Goal: Task Accomplishment & Management: Manage account settings

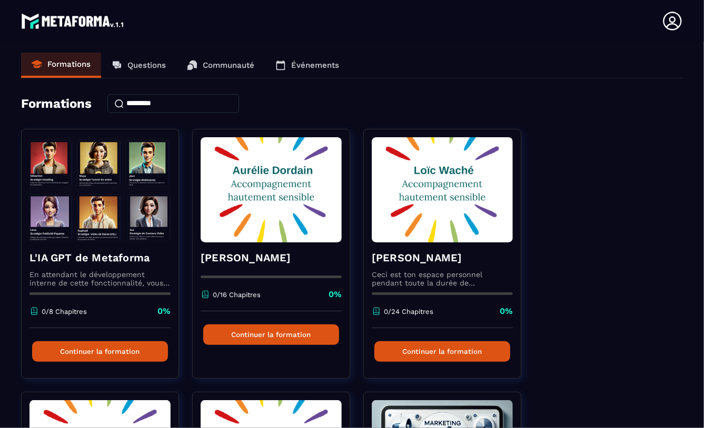
click at [673, 22] on icon at bounding box center [672, 21] width 18 height 18
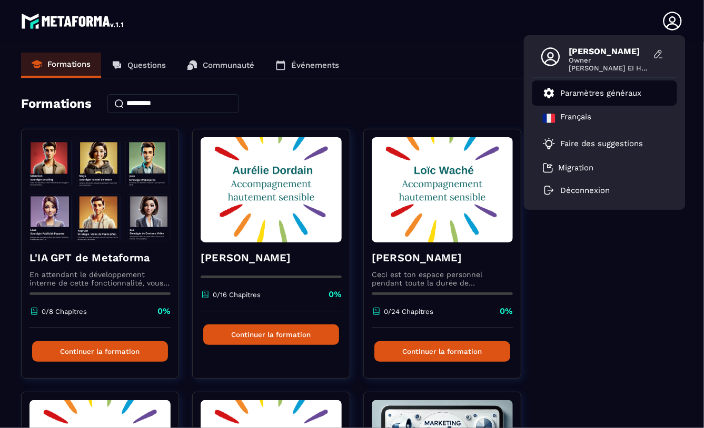
click at [589, 96] on p "Paramètres généraux" at bounding box center [600, 92] width 81 height 9
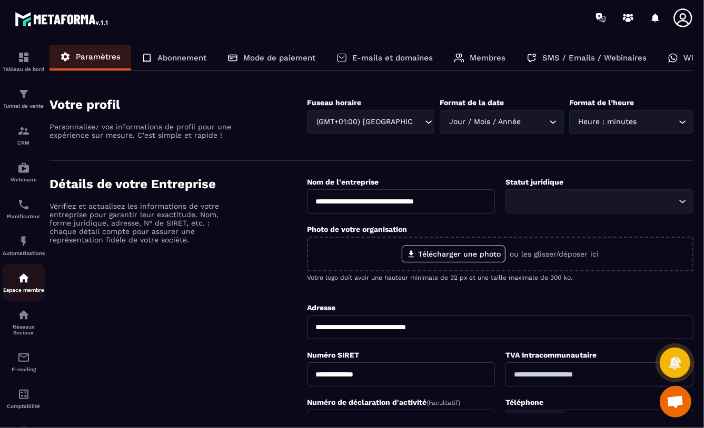
click at [23, 278] on img at bounding box center [23, 278] width 13 height 13
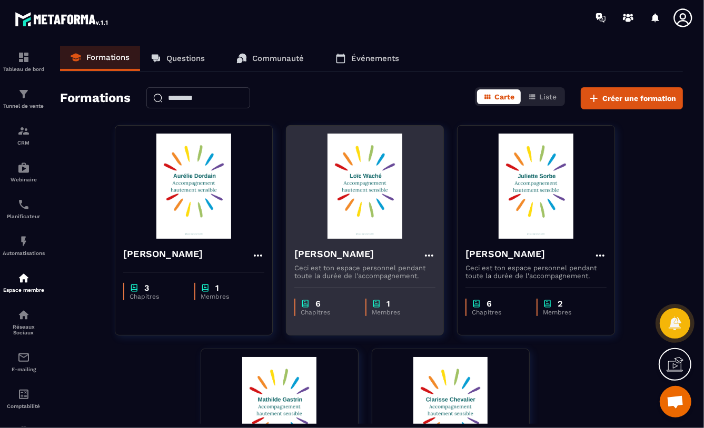
click at [365, 191] on img at bounding box center [364, 186] width 141 height 105
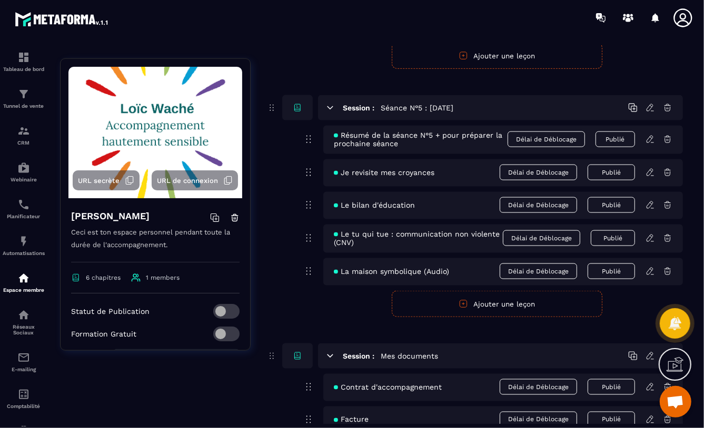
scroll to position [917, 0]
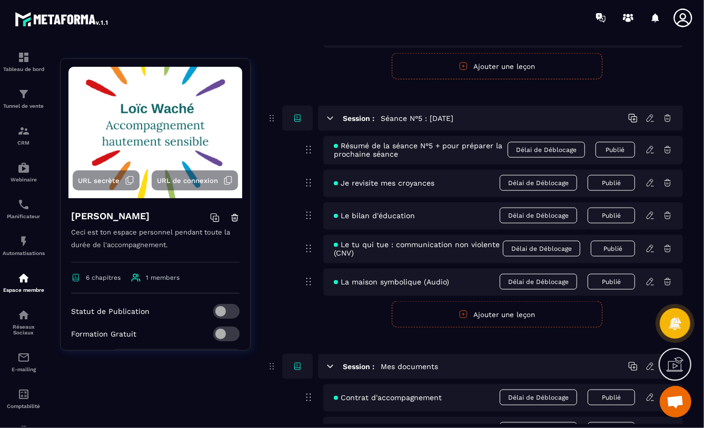
click at [649, 148] on icon at bounding box center [649, 149] width 9 height 9
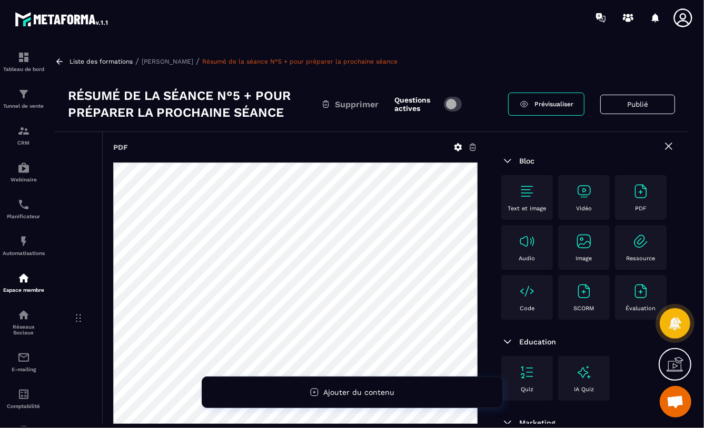
click at [665, 144] on icon at bounding box center [668, 146] width 6 height 6
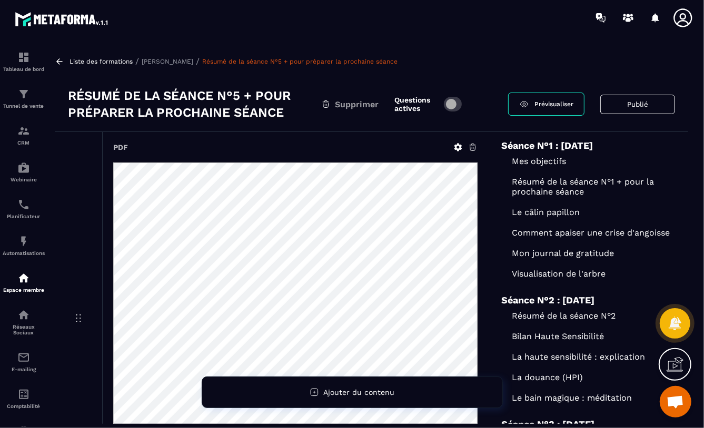
click at [155, 61] on p "[PERSON_NAME]" at bounding box center [168, 61] width 52 height 7
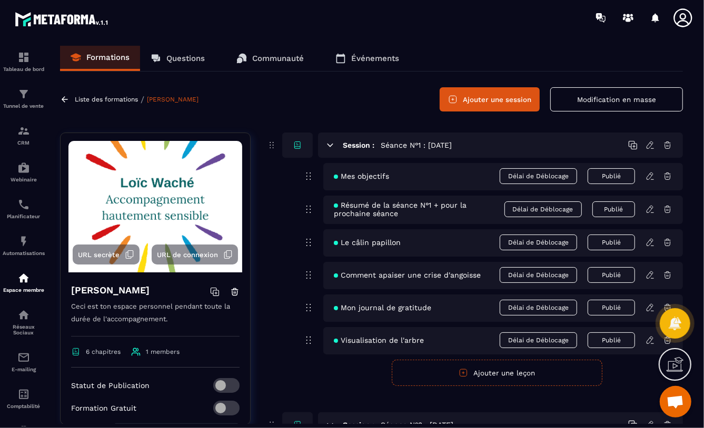
click at [88, 100] on p "Liste des formations" at bounding box center [106, 99] width 63 height 7
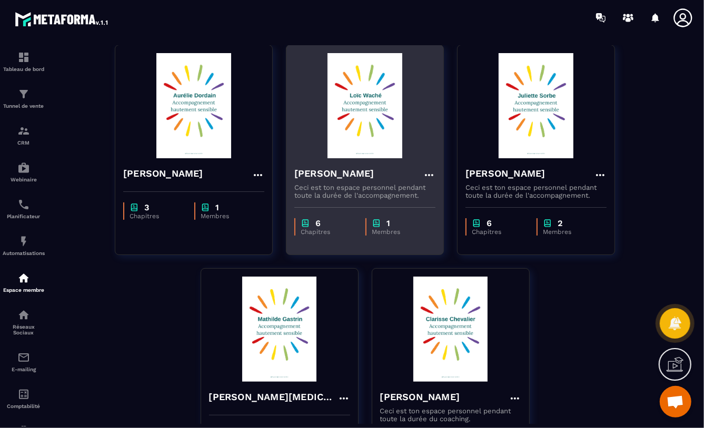
scroll to position [26, 0]
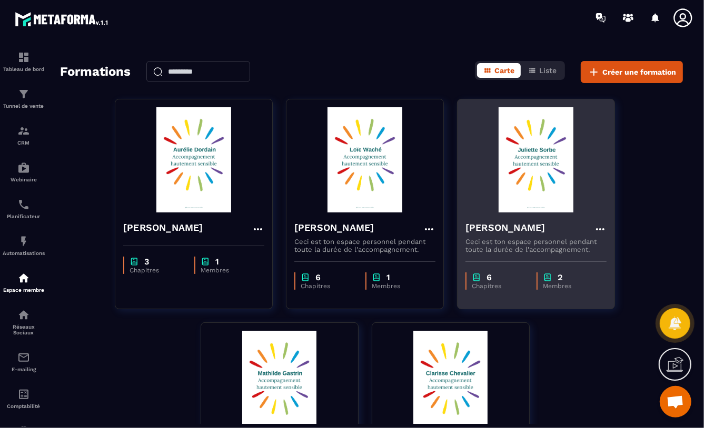
click at [529, 156] on img at bounding box center [535, 159] width 141 height 105
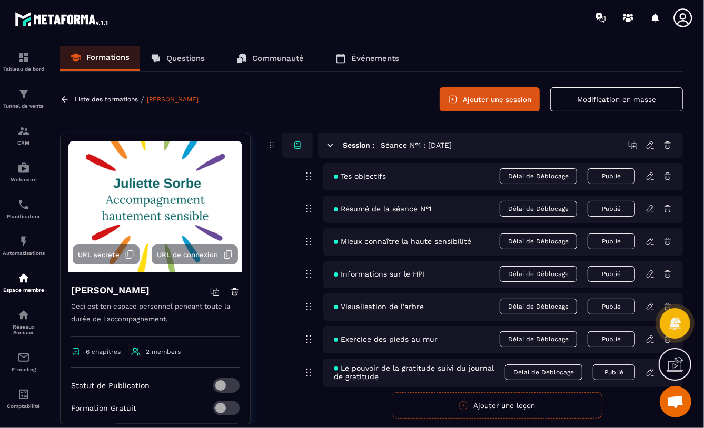
click at [476, 99] on button "Ajouter une session" at bounding box center [489, 99] width 100 height 24
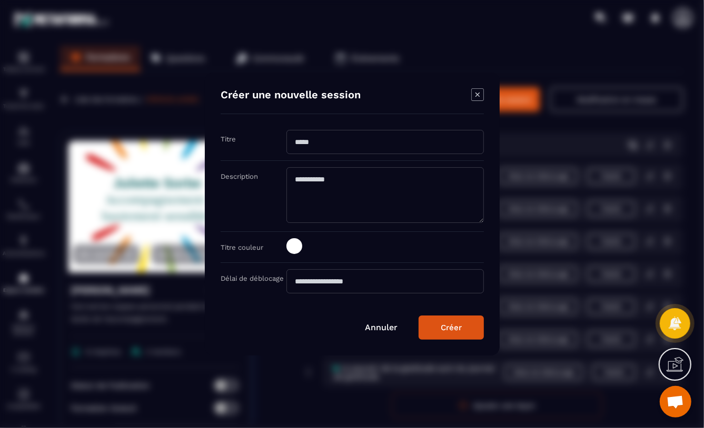
click at [294, 142] on input "Modal window" at bounding box center [384, 142] width 197 height 24
type input "**********"
click at [433, 329] on button "Créer" at bounding box center [450, 328] width 65 height 24
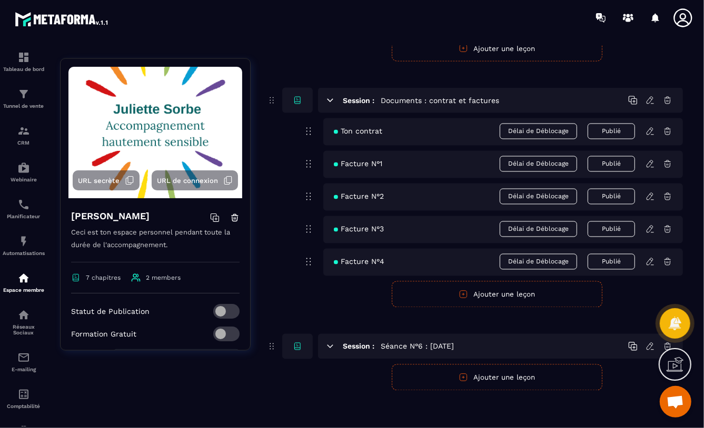
scroll to position [1219, 0]
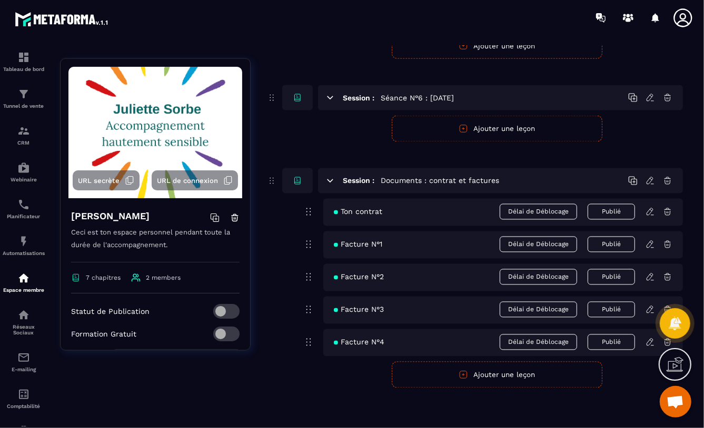
click at [506, 128] on button "Ajouter une leçon" at bounding box center [497, 129] width 210 height 26
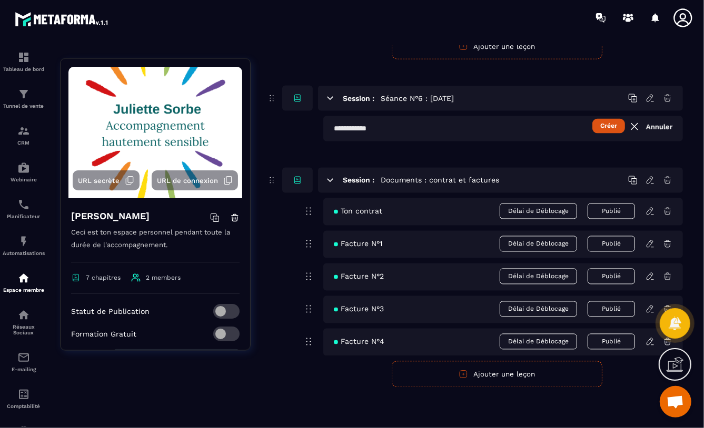
click at [333, 129] on input "text" at bounding box center [502, 128] width 359 height 25
type input "**********"
click at [611, 126] on button "Créer" at bounding box center [608, 126] width 33 height 15
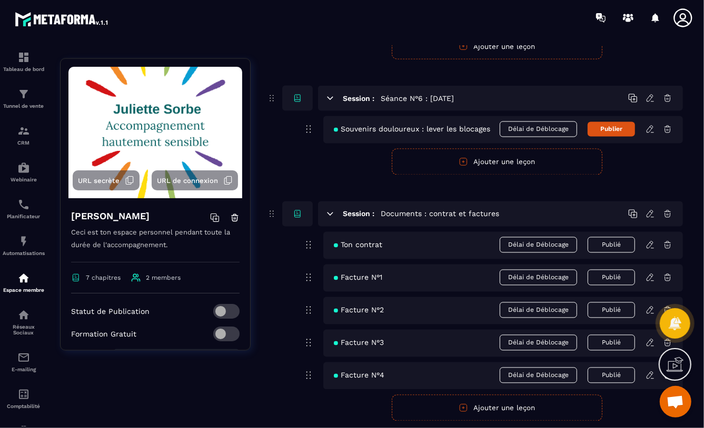
click at [648, 130] on icon at bounding box center [649, 129] width 9 height 9
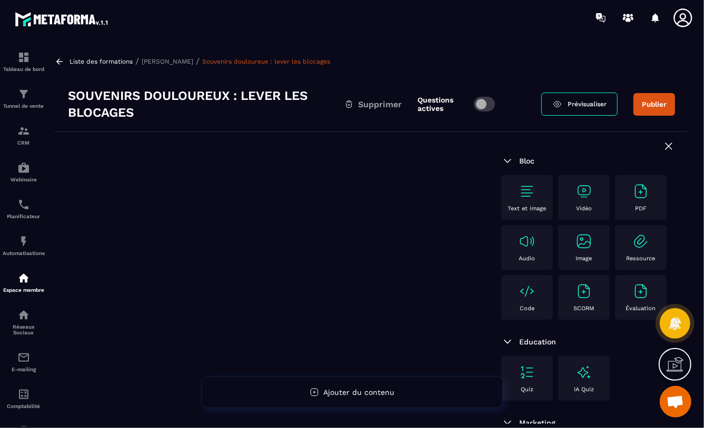
click at [632, 200] on img at bounding box center [640, 191] width 17 height 17
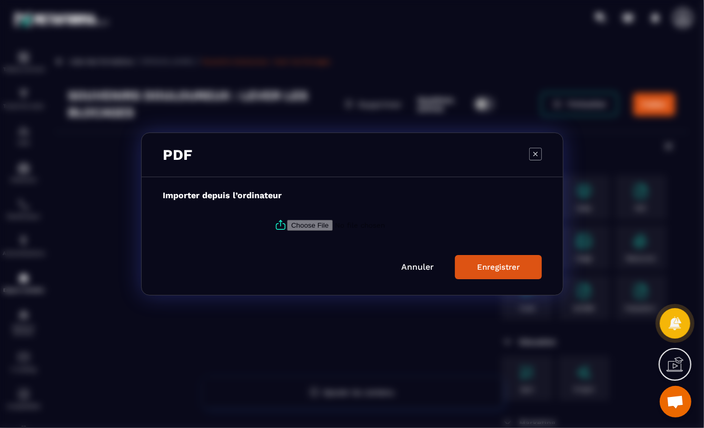
click at [296, 227] on input "Modal window" at bounding box center [358, 225] width 143 height 11
type input "**********"
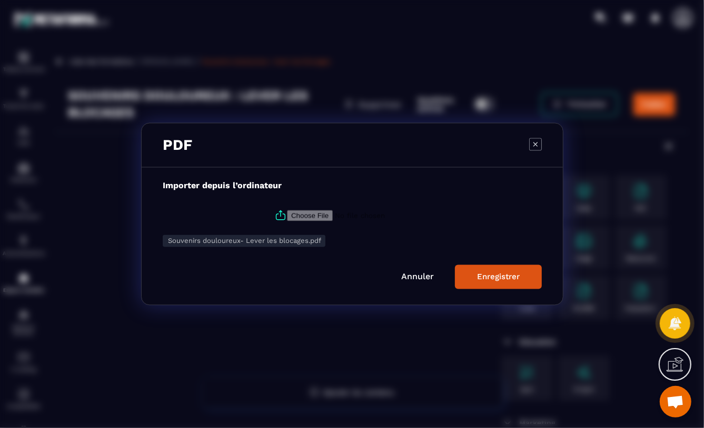
click at [514, 282] on button "Enregistrer" at bounding box center [498, 277] width 87 height 24
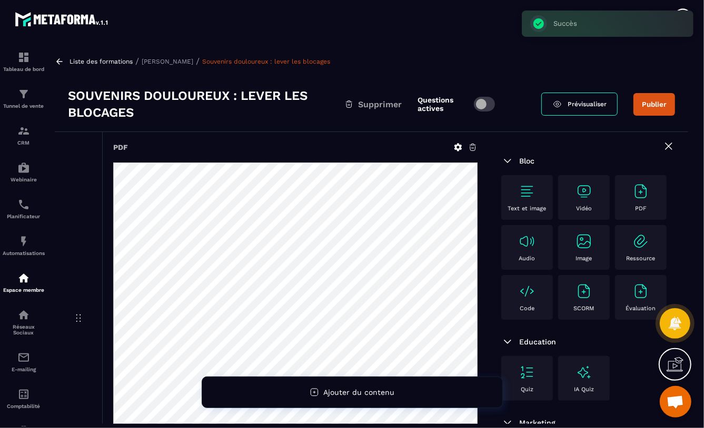
click at [491, 102] on span at bounding box center [484, 104] width 21 height 15
click at [656, 105] on button "Publier" at bounding box center [654, 104] width 42 height 23
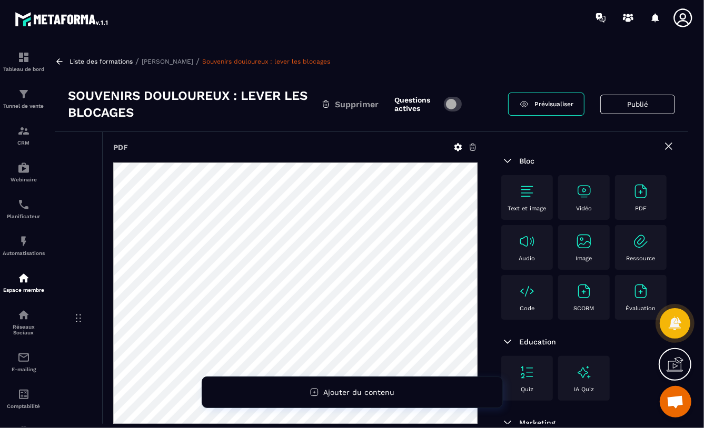
click at [152, 63] on p "[PERSON_NAME]" at bounding box center [168, 61] width 52 height 7
